Goal: Information Seeking & Learning: Compare options

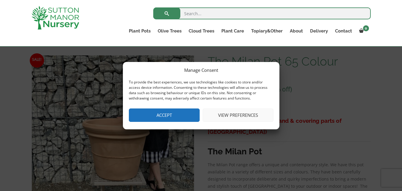
click at [185, 119] on button "Accept" at bounding box center [164, 114] width 71 height 13
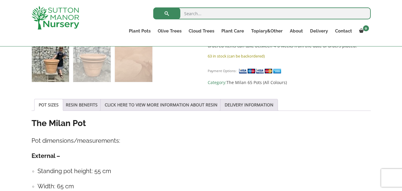
scroll to position [265, 0]
click at [55, 61] on img at bounding box center [50, 62] width 37 height 37
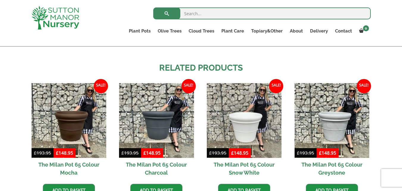
scroll to position [490, 0]
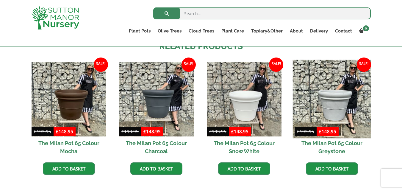
click at [328, 102] on img at bounding box center [332, 99] width 79 height 79
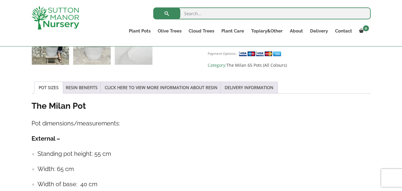
scroll to position [284, 0]
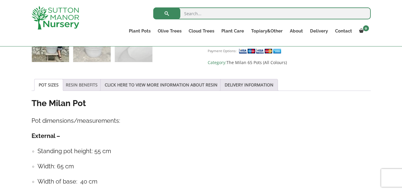
click at [76, 84] on link "RESIN BENEFITS" at bounding box center [82, 84] width 32 height 11
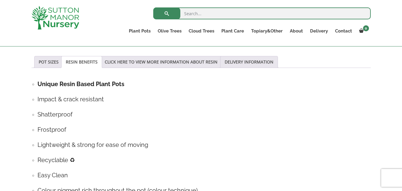
scroll to position [310, 0]
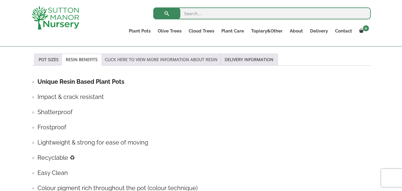
click at [142, 62] on link "CLICK HERE TO VIEW MORE INFORMATION ABOUT RESIN" at bounding box center [161, 59] width 113 height 11
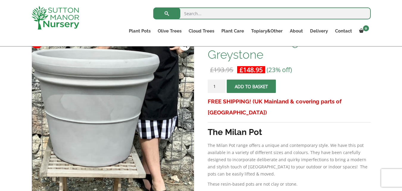
scroll to position [101, 0]
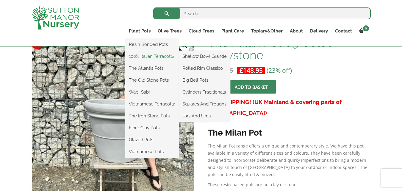
click at [138, 58] on link "100% Italian Terracotta" at bounding box center [152, 56] width 54 height 9
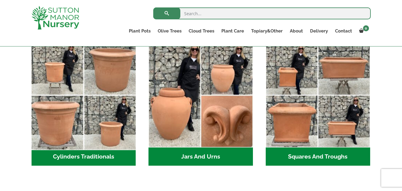
click at [97, 120] on img "Visit product category Cylinders Traditionals" at bounding box center [84, 96] width 110 height 110
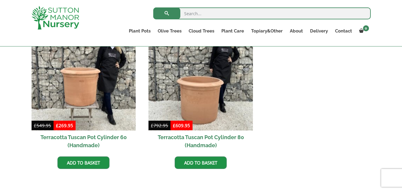
scroll to position [294, 0]
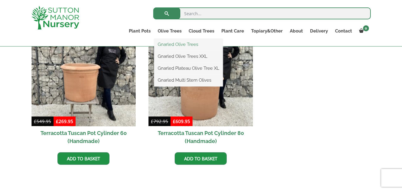
click at [178, 44] on link "Gnarled Olive Trees" at bounding box center [188, 44] width 69 height 9
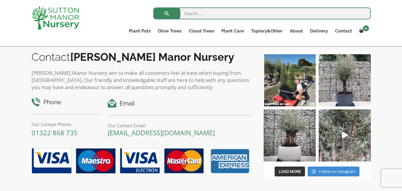
scroll to position [801, 0]
